Goal: Find specific page/section: Find specific page/section

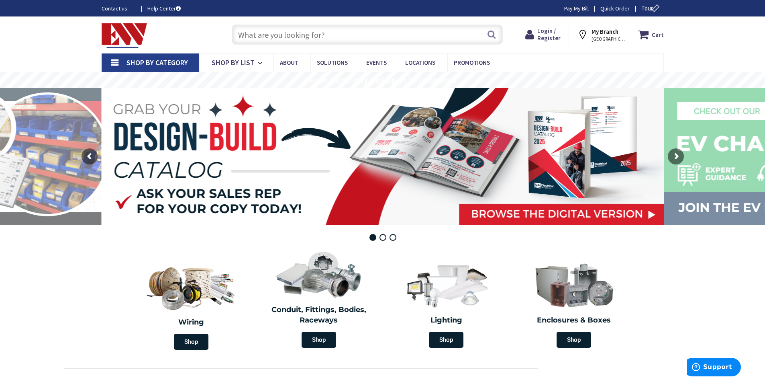
click at [285, 34] on input "text" at bounding box center [367, 34] width 271 height 20
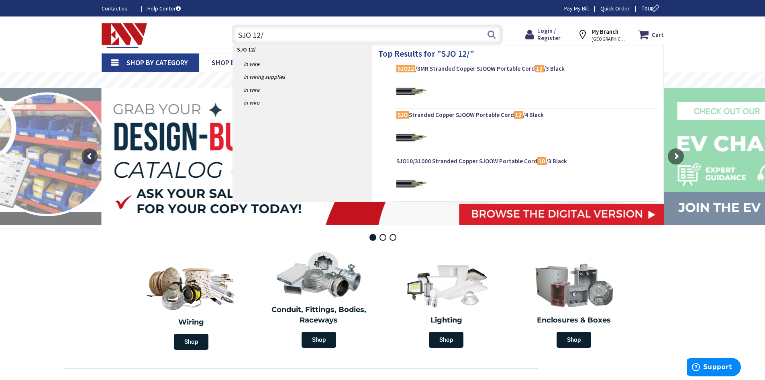
type input "SJO 12/5"
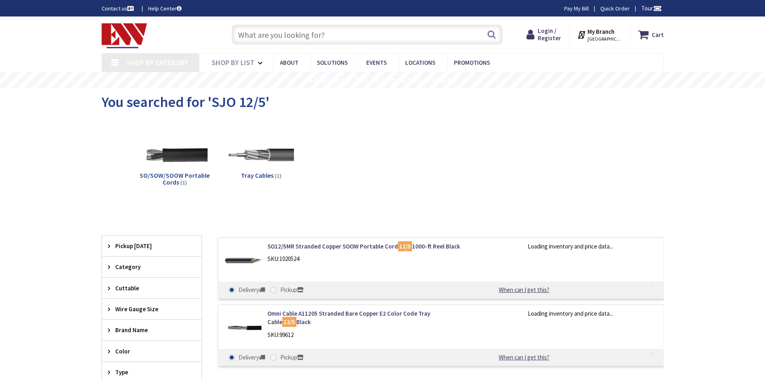
type input "[GEOGRAPHIC_DATA][STREET_ADDRESS][GEOGRAPHIC_DATA]"
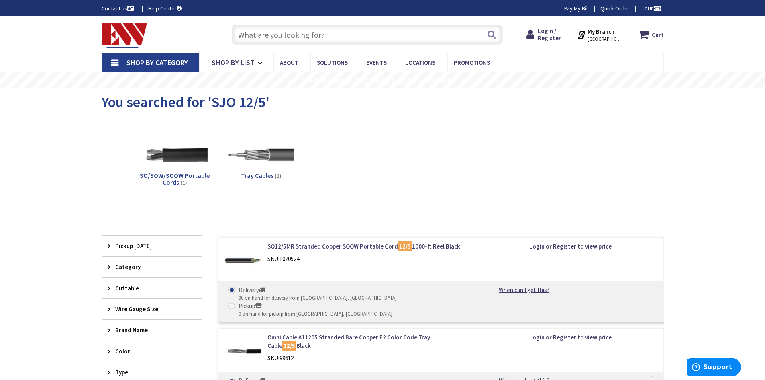
click at [305, 32] on input "text" at bounding box center [367, 34] width 271 height 20
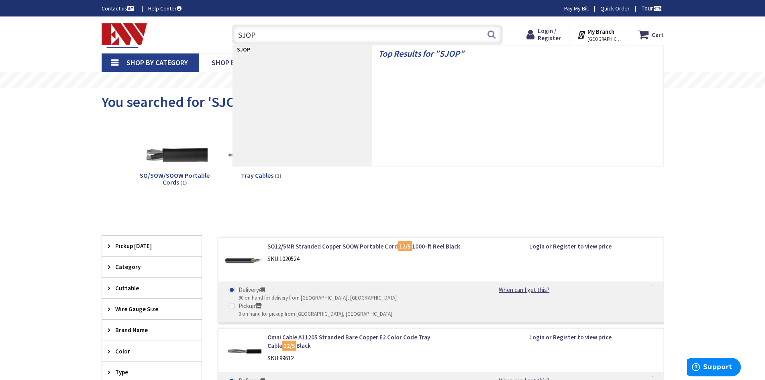
type input "SJO"
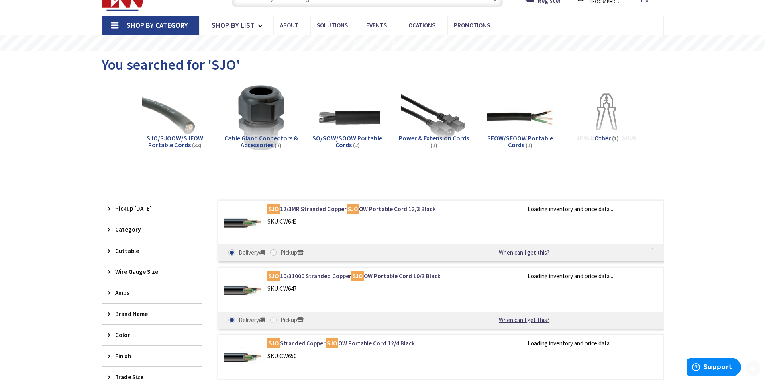
scroll to position [80, 0]
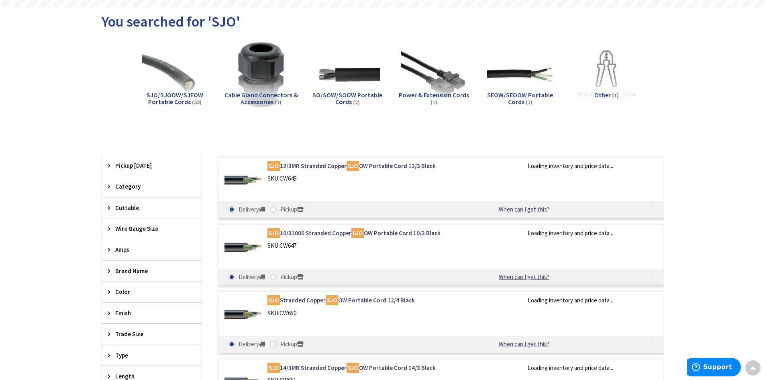
click at [115, 184] on span "Category" at bounding box center [147, 186] width 65 height 8
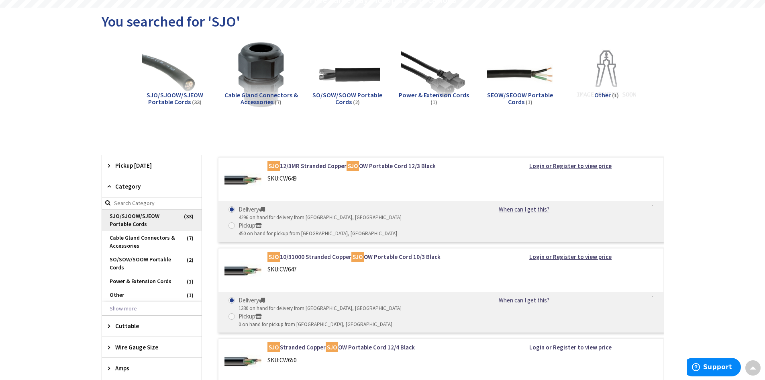
click at [161, 221] on span "SJO/SJOOW/SJEOW Portable Cords" at bounding box center [152, 220] width 100 height 22
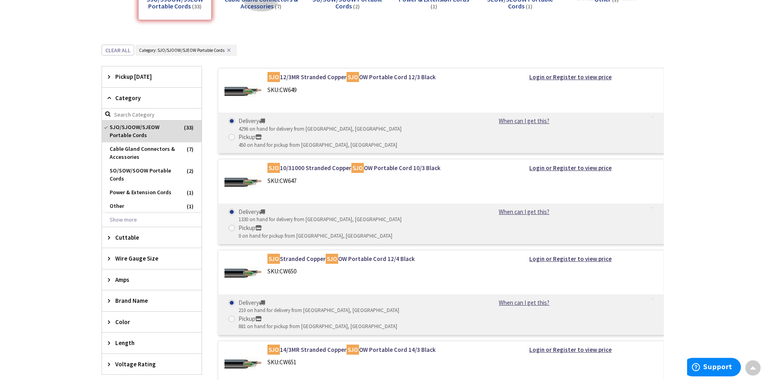
scroll to position [201, 0]
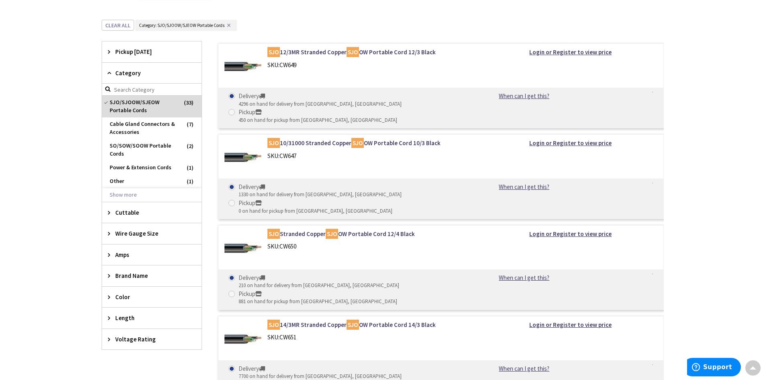
click at [107, 237] on div "Wire Gauge Size" at bounding box center [152, 233] width 100 height 20
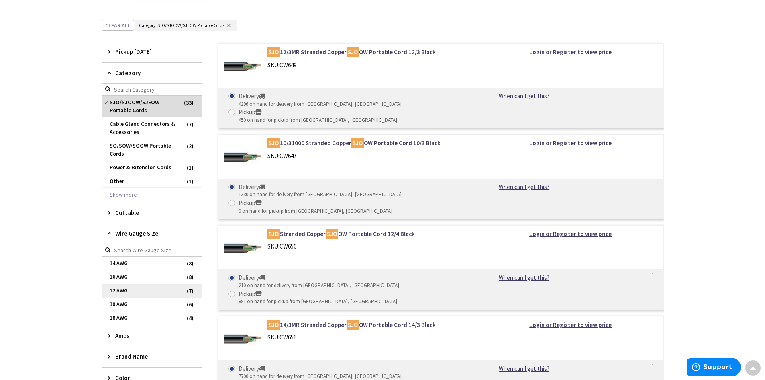
click at [127, 288] on span "12 AWG" at bounding box center [152, 291] width 100 height 14
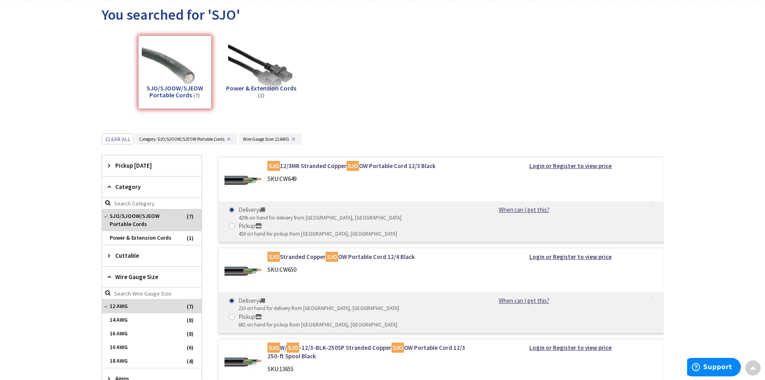
scroll to position [0, 0]
